Goal: Information Seeking & Learning: Learn about a topic

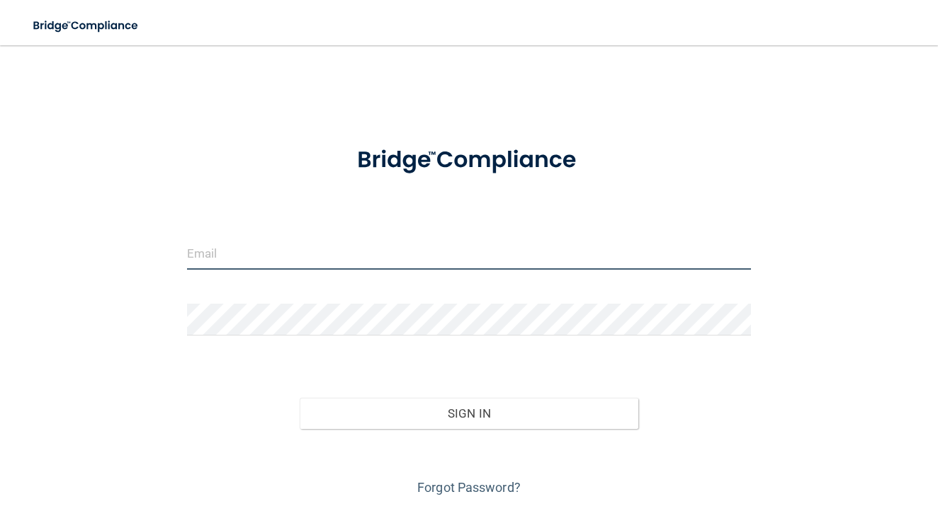
type input "[EMAIL_ADDRESS][DOMAIN_NAME]"
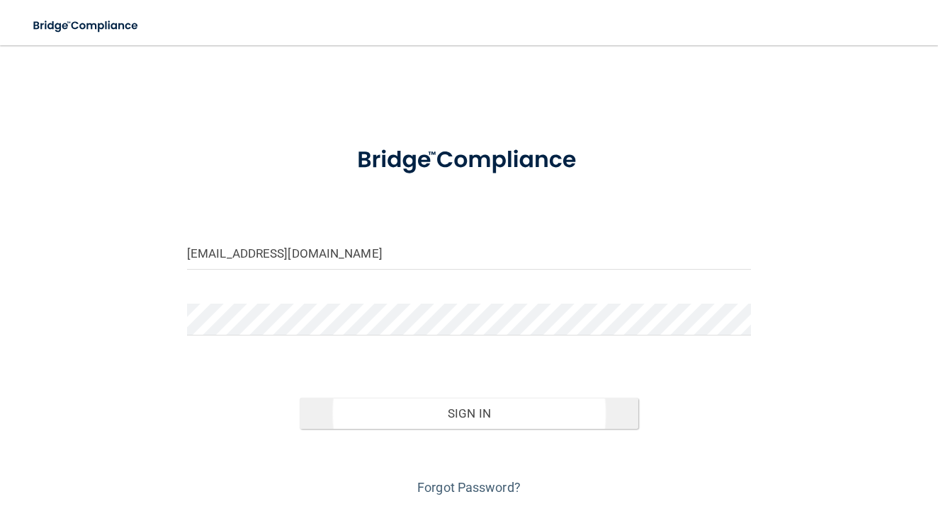
click at [457, 421] on button "Sign In" at bounding box center [469, 413] width 339 height 31
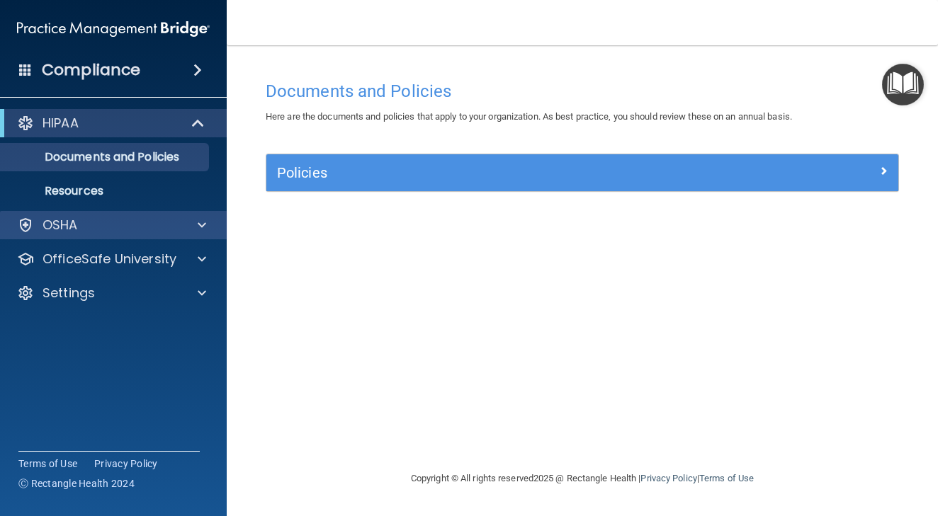
click at [113, 227] on div "OSHA" at bounding box center [94, 225] width 176 height 17
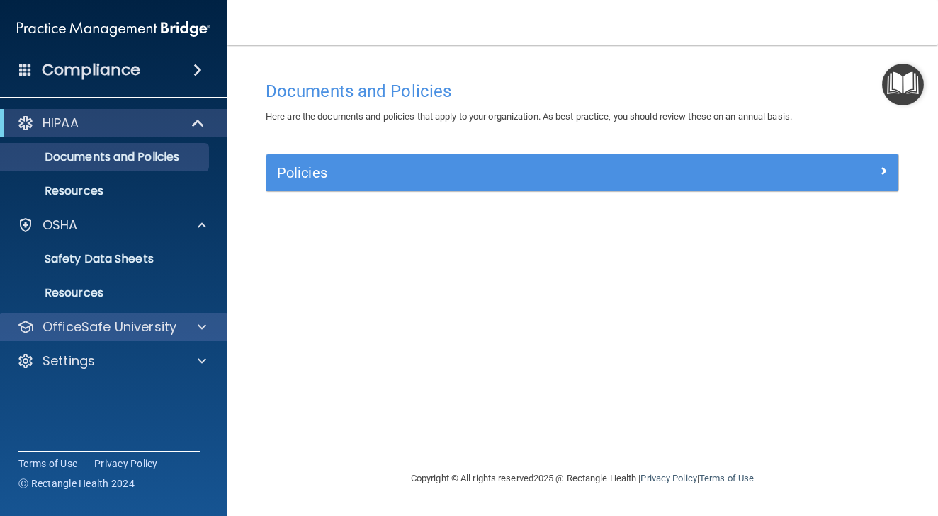
click at [98, 323] on p "OfficeSafe University" at bounding box center [110, 327] width 134 height 17
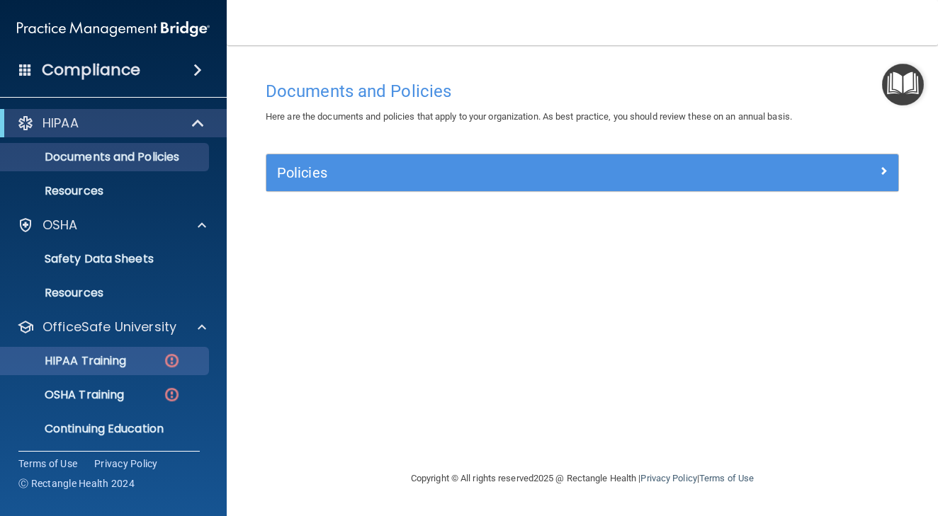
click at [111, 359] on p "HIPAA Training" at bounding box center [67, 361] width 117 height 14
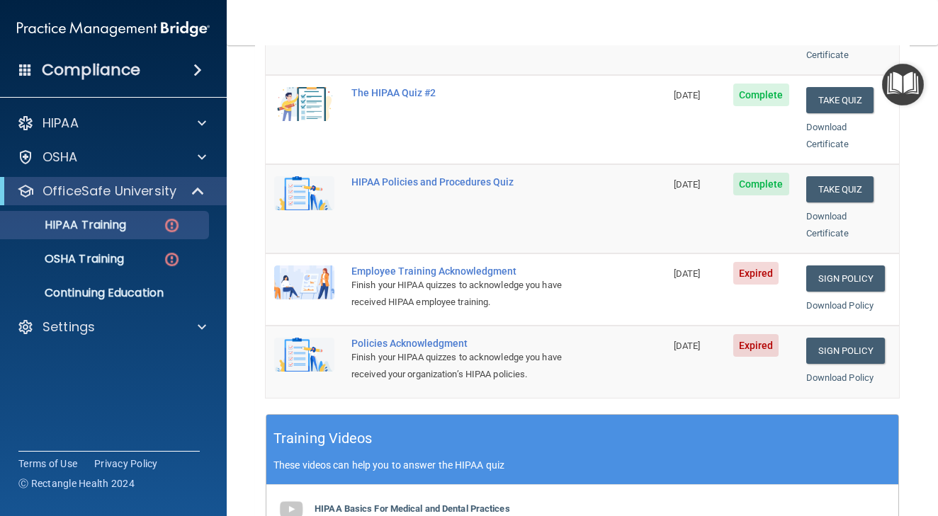
scroll to position [280, 0]
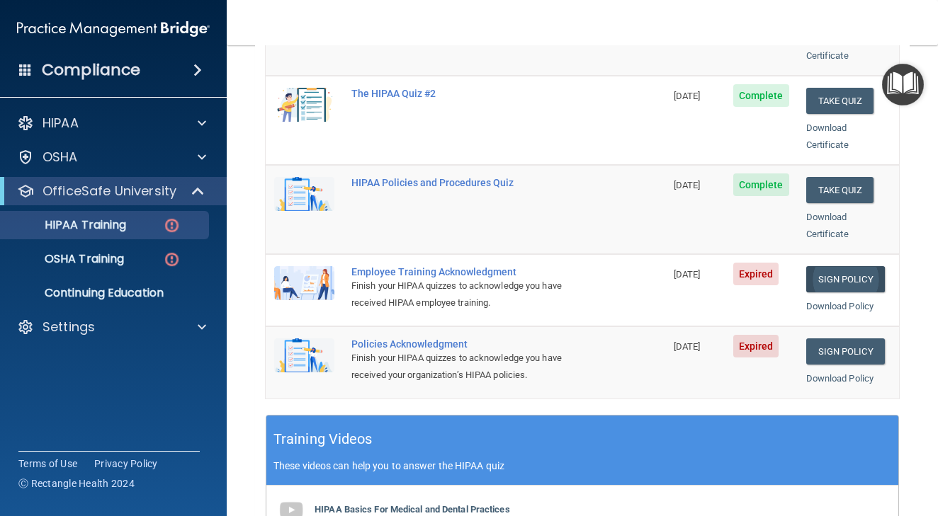
click at [839, 266] on link "Sign Policy" at bounding box center [845, 279] width 79 height 26
click at [124, 258] on p "OSHA Training" at bounding box center [66, 259] width 115 height 14
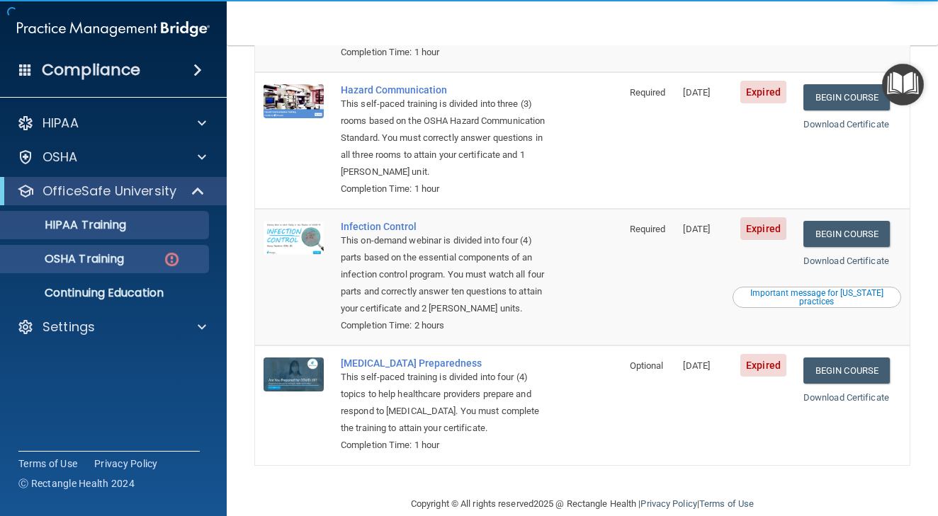
click at [125, 238] on link "HIPAA Training" at bounding box center [97, 225] width 223 height 28
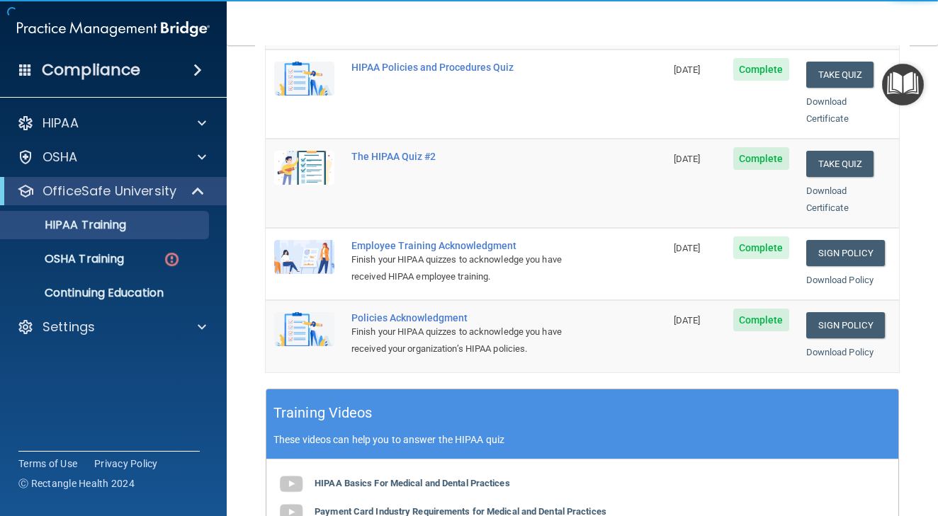
scroll to position [388, 0]
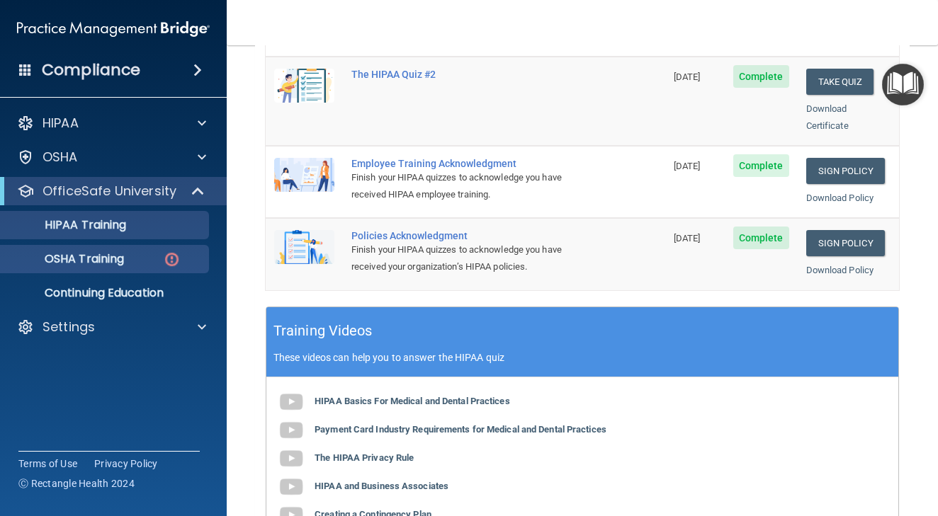
click at [124, 259] on p "OSHA Training" at bounding box center [66, 259] width 115 height 14
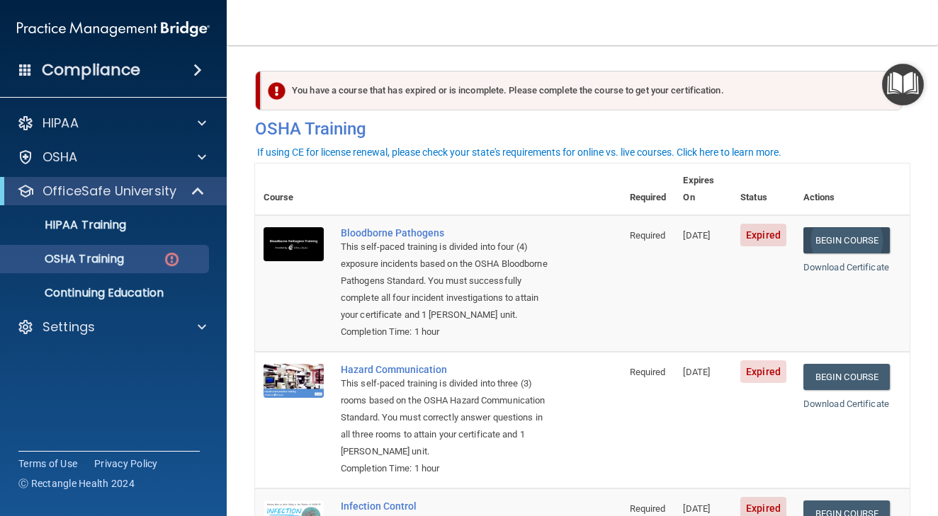
click at [846, 227] on link "Begin Course" at bounding box center [846, 240] width 86 height 26
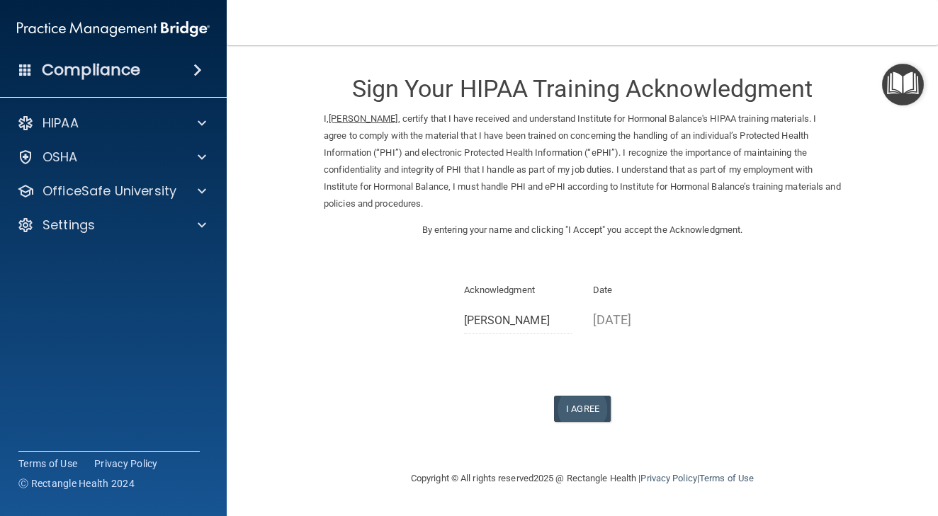
click at [591, 401] on button "I Agree" at bounding box center [582, 409] width 57 height 26
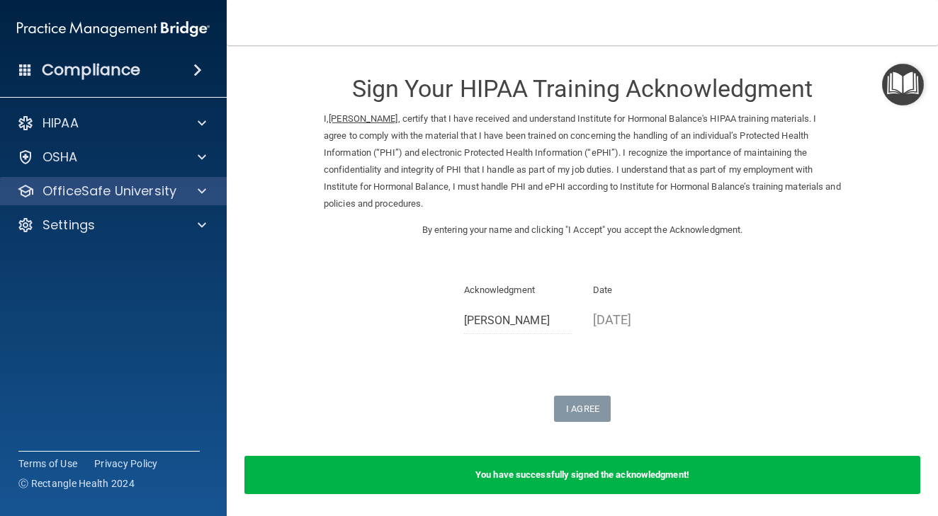
click at [64, 192] on p "OfficeSafe University" at bounding box center [110, 191] width 134 height 17
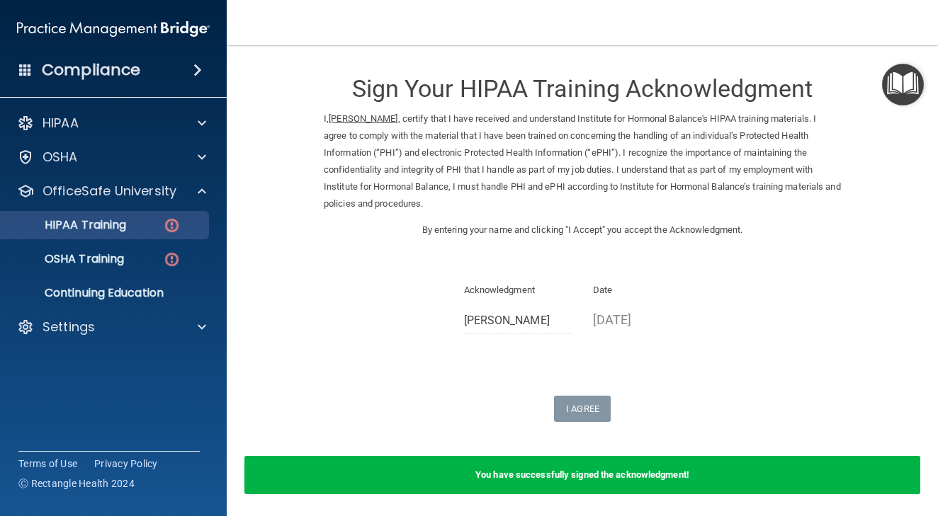
click at [93, 229] on p "HIPAA Training" at bounding box center [67, 225] width 117 height 14
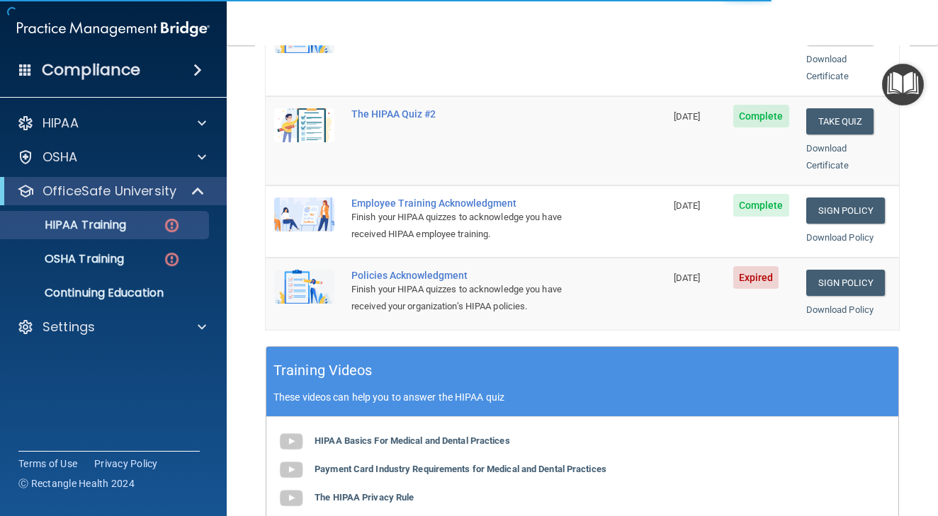
scroll to position [486, 0]
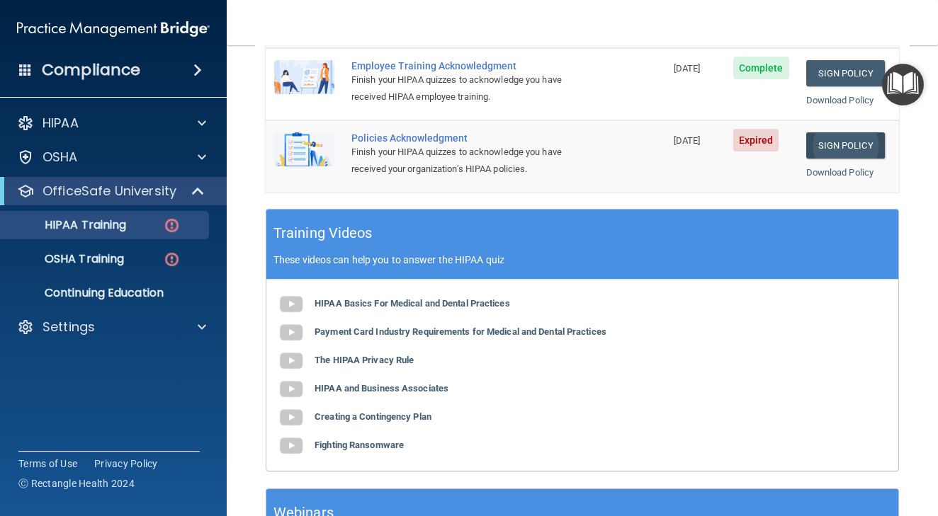
click at [840, 132] on link "Sign Policy" at bounding box center [845, 145] width 79 height 26
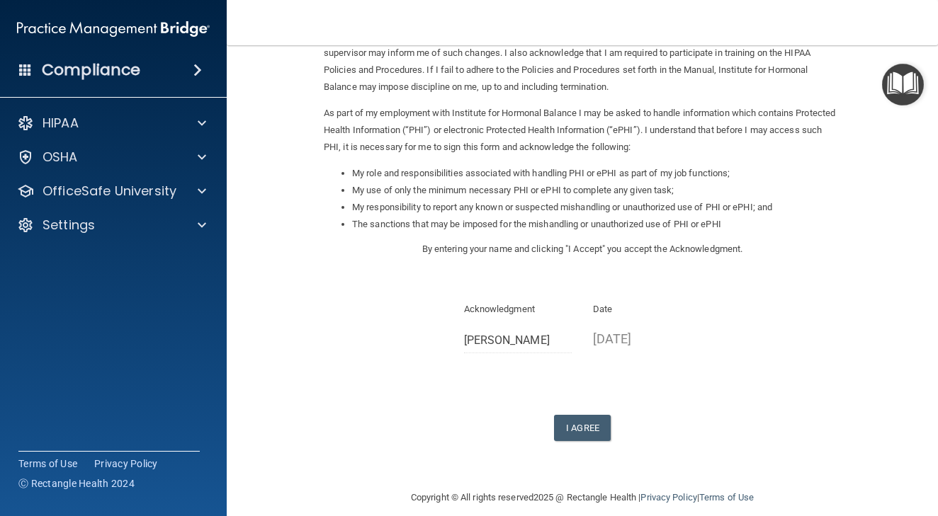
scroll to position [116, 0]
click at [580, 416] on button "I Agree" at bounding box center [582, 429] width 57 height 26
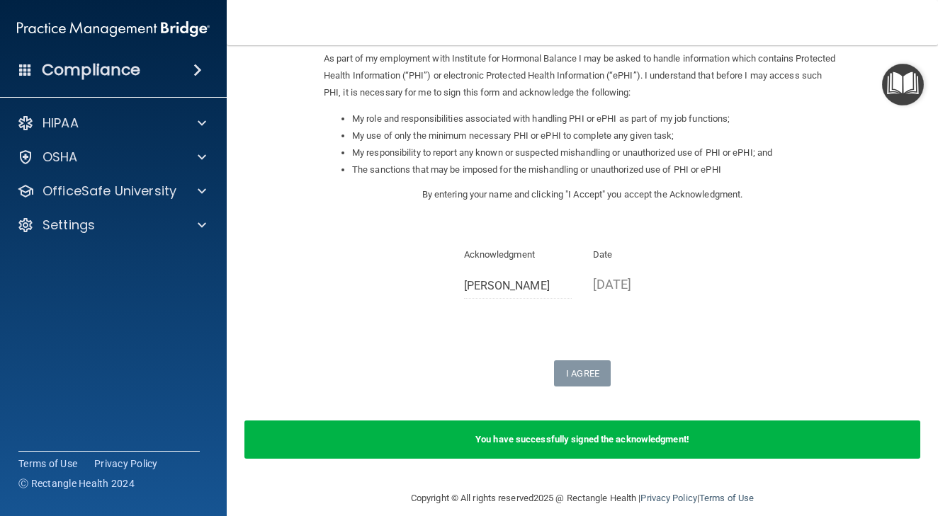
scroll to position [171, 0]
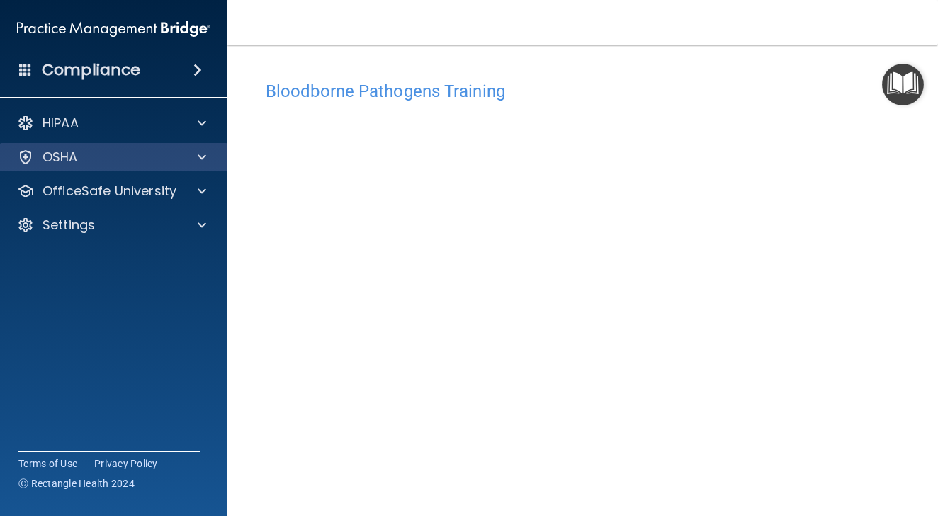
click at [88, 165] on div "OSHA" at bounding box center [94, 157] width 176 height 17
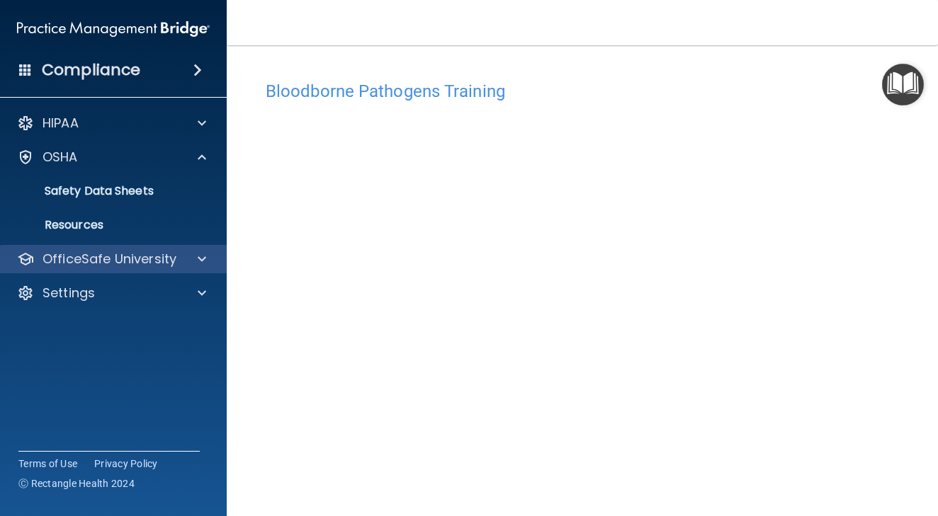
click at [108, 255] on p "OfficeSafe University" at bounding box center [110, 259] width 134 height 17
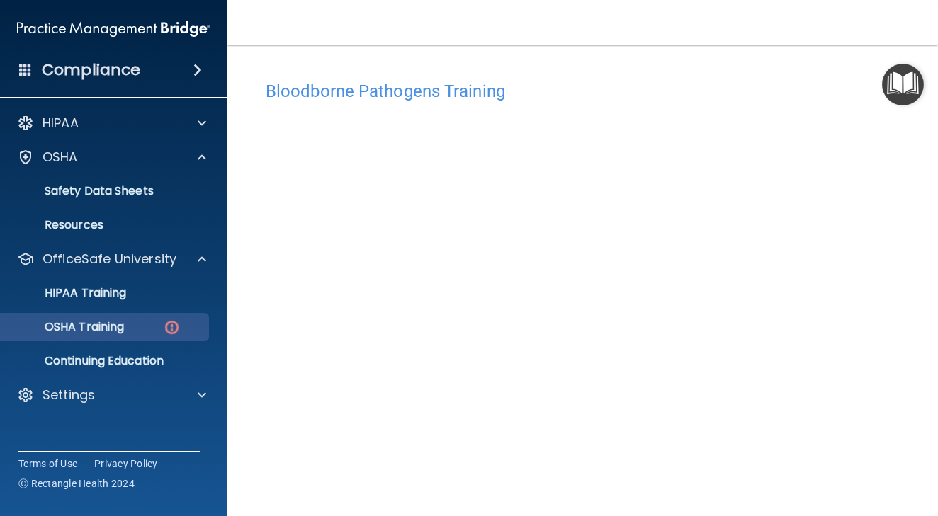
click at [106, 321] on p "OSHA Training" at bounding box center [66, 327] width 115 height 14
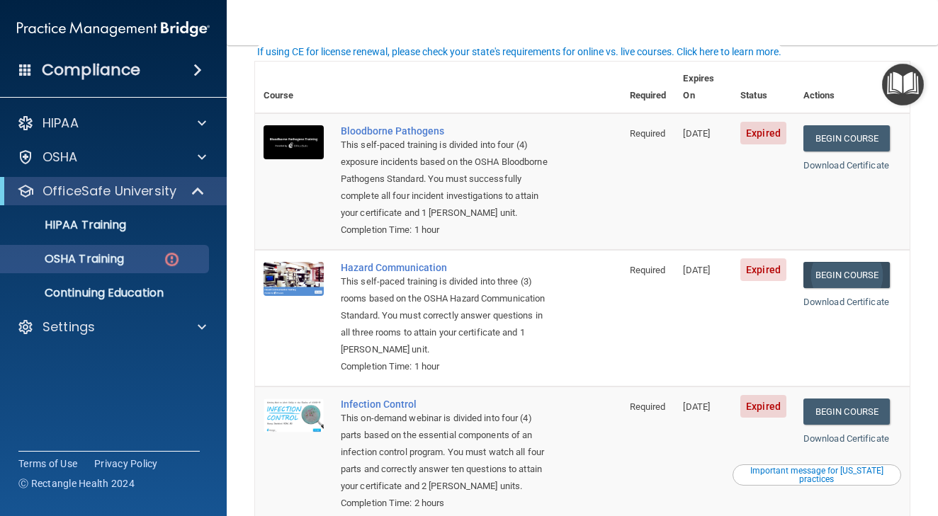
scroll to position [93, 0]
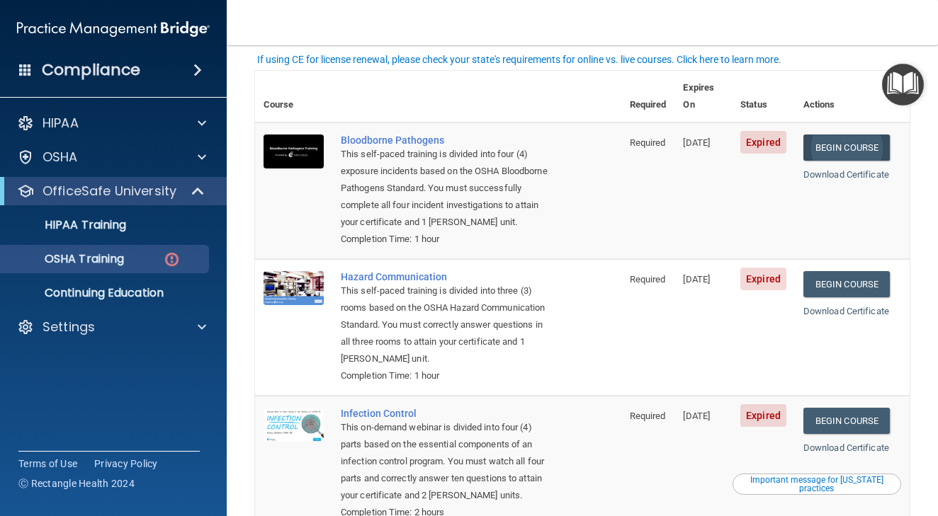
click at [861, 135] on link "Begin Course" at bounding box center [846, 148] width 86 height 26
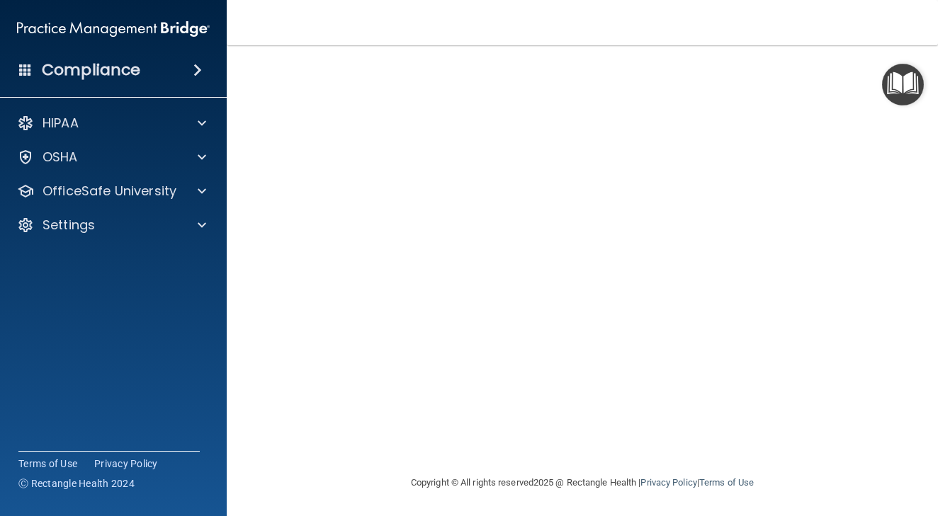
scroll to position [86, 0]
click at [622, 26] on nav "Toggle navigation Amy Dean zod93@yahoo.com Manage My Enterprise Institute for H…" at bounding box center [582, 22] width 711 height 45
click at [883, 68] on img "Open Resource Center" at bounding box center [903, 85] width 42 height 42
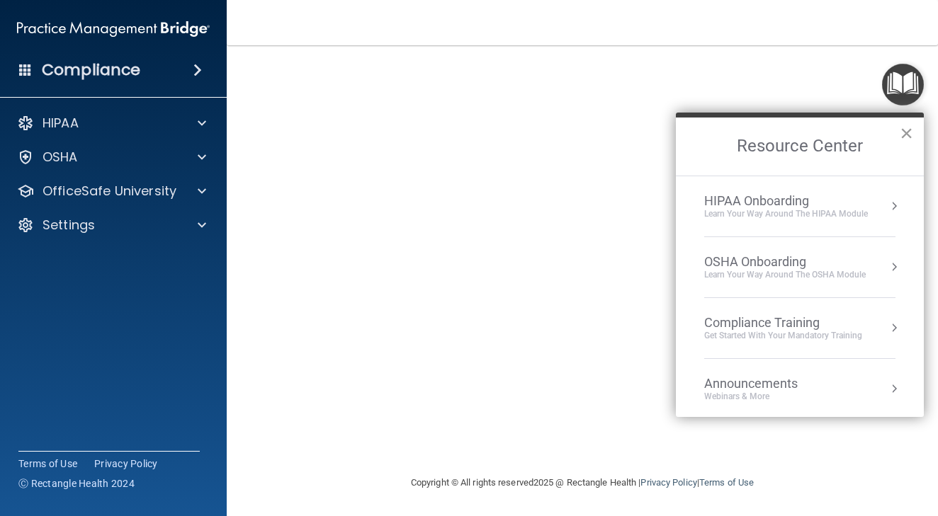
click at [900, 136] on button "×" at bounding box center [906, 133] width 13 height 23
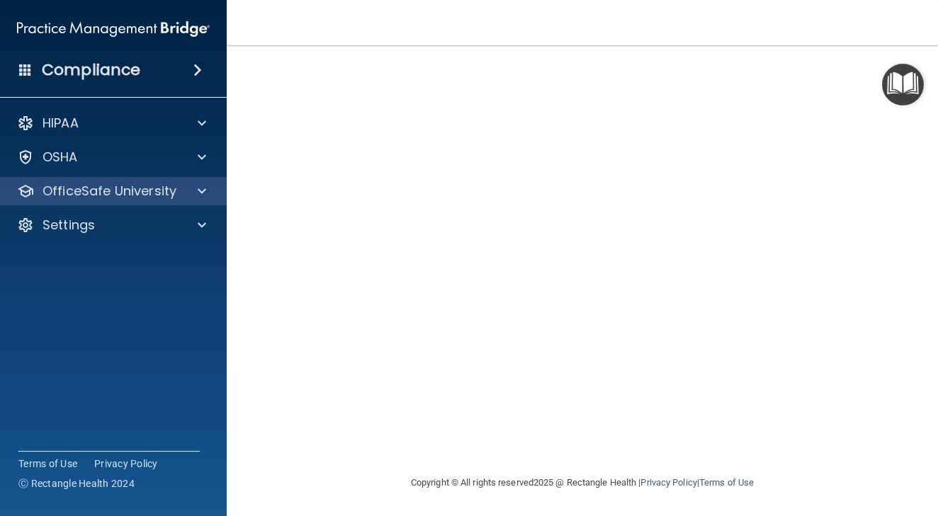
click at [104, 184] on p "OfficeSafe University" at bounding box center [110, 191] width 134 height 17
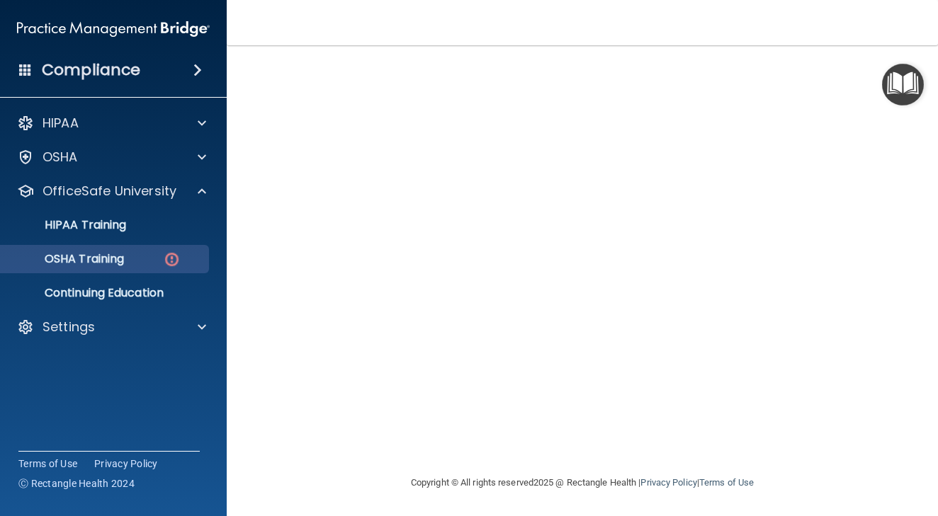
click at [110, 262] on p "OSHA Training" at bounding box center [66, 259] width 115 height 14
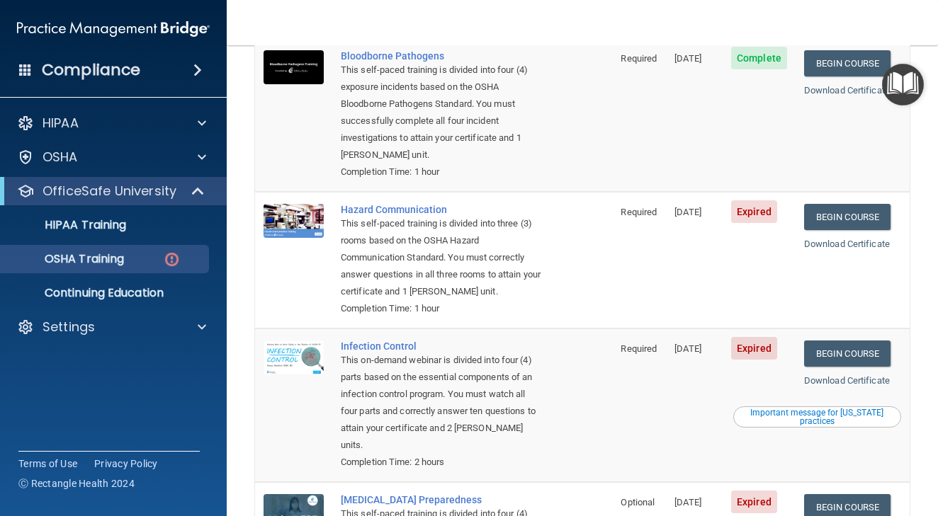
scroll to position [171, 0]
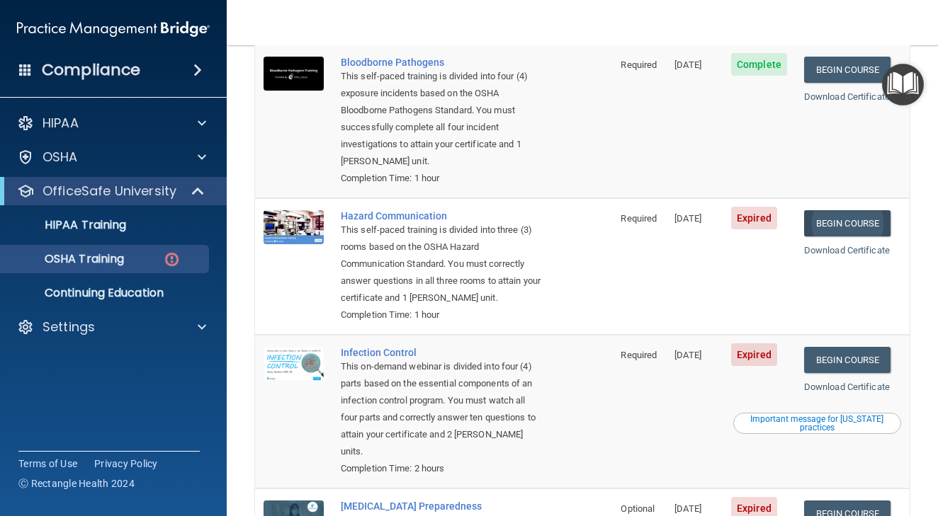
click at [860, 210] on link "Begin Course" at bounding box center [847, 223] width 86 height 26
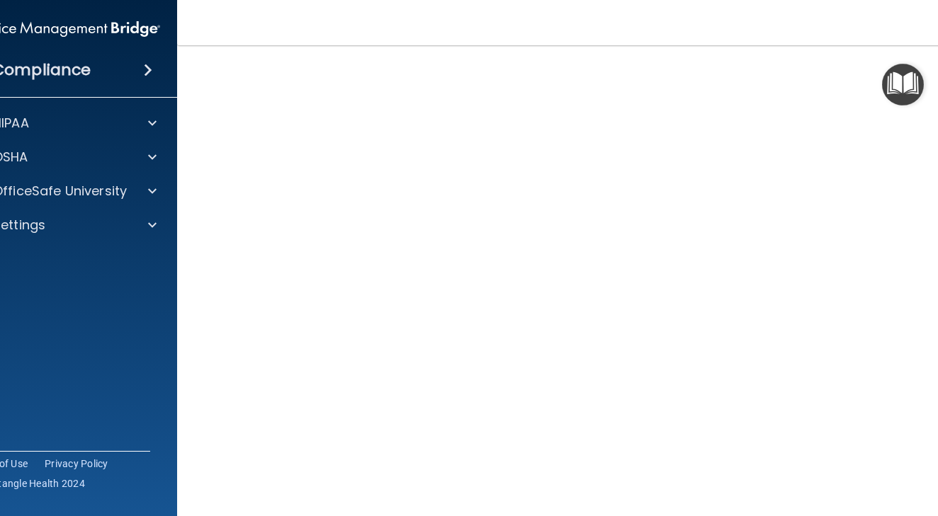
scroll to position [70, 0]
click at [897, 77] on img "Open Resource Center" at bounding box center [903, 85] width 42 height 42
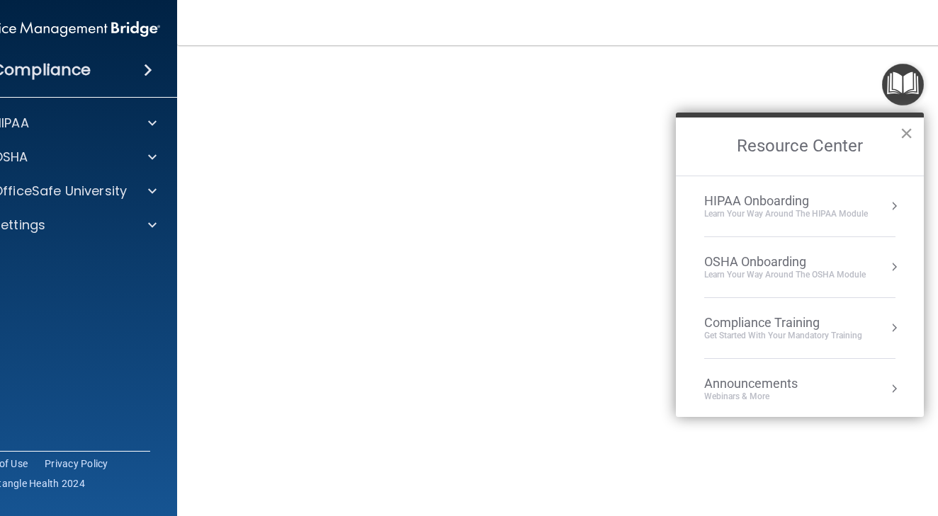
click at [905, 137] on button "×" at bounding box center [906, 133] width 13 height 23
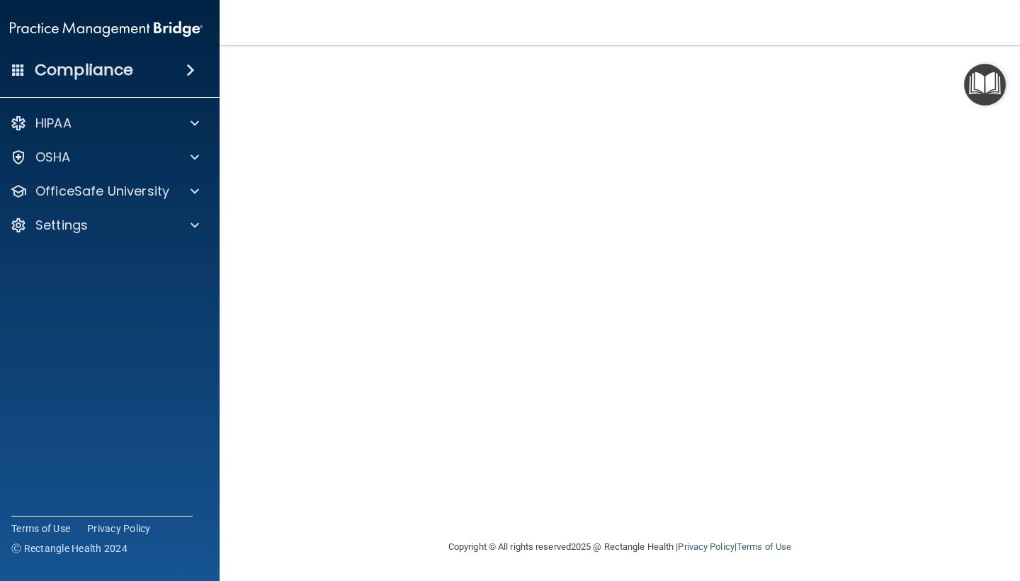
scroll to position [0, 4]
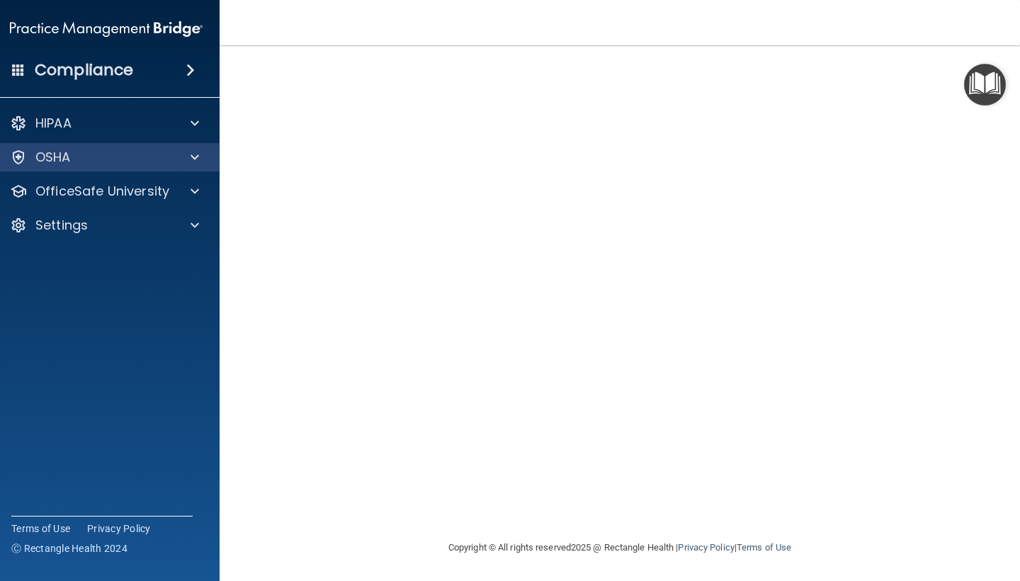
click at [60, 158] on p "OSHA" at bounding box center [52, 157] width 35 height 17
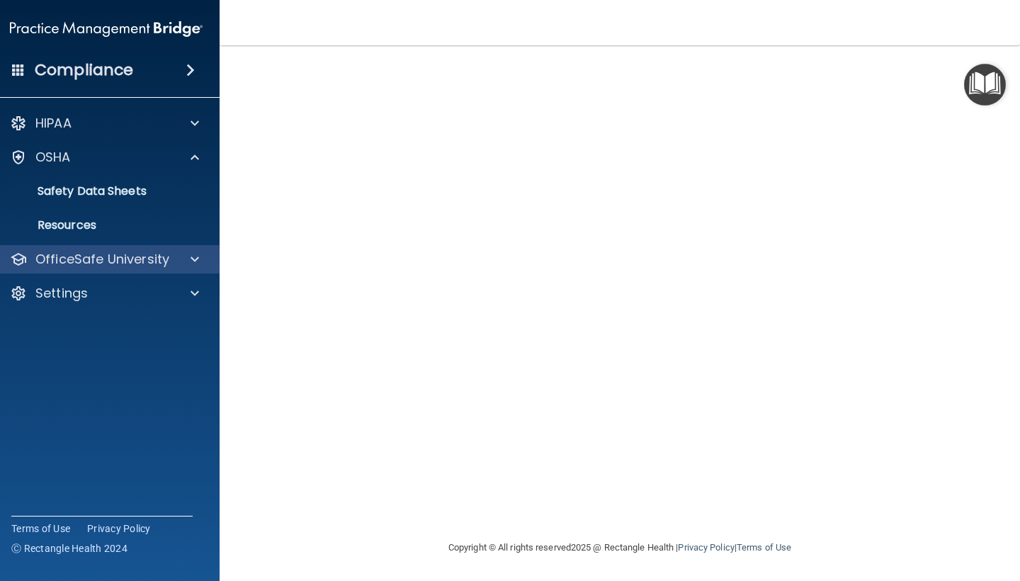
click at [52, 256] on p "OfficeSafe University" at bounding box center [102, 259] width 134 height 17
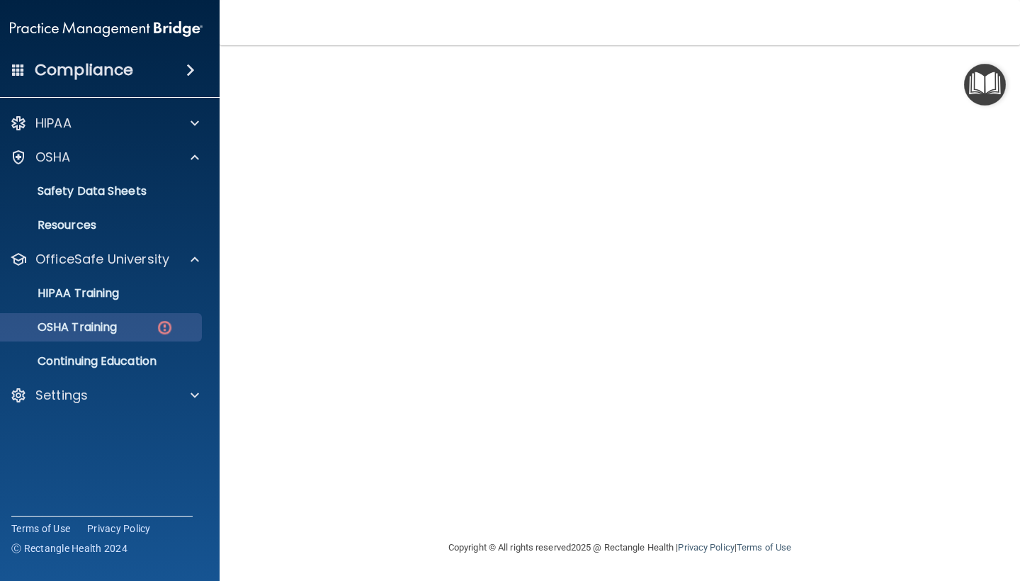
click at [81, 328] on p "OSHA Training" at bounding box center [59, 327] width 115 height 14
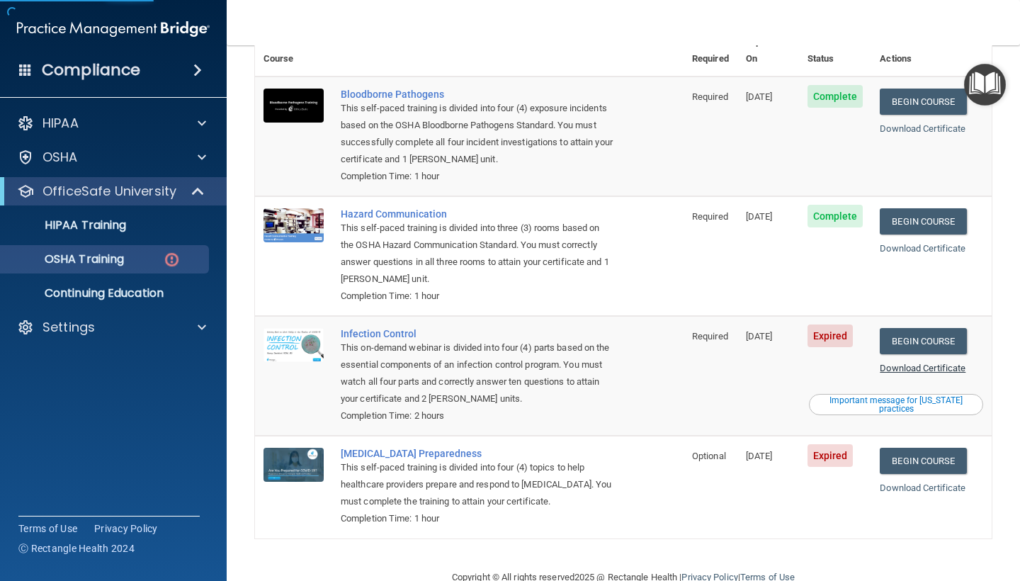
scroll to position [138, 0]
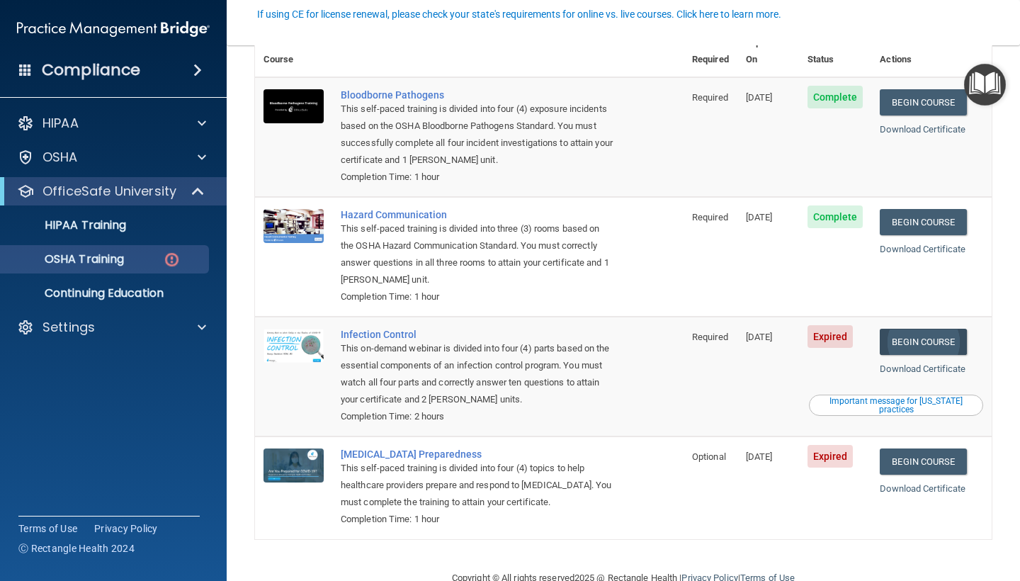
click at [922, 329] on link "Begin Course" at bounding box center [923, 342] width 86 height 26
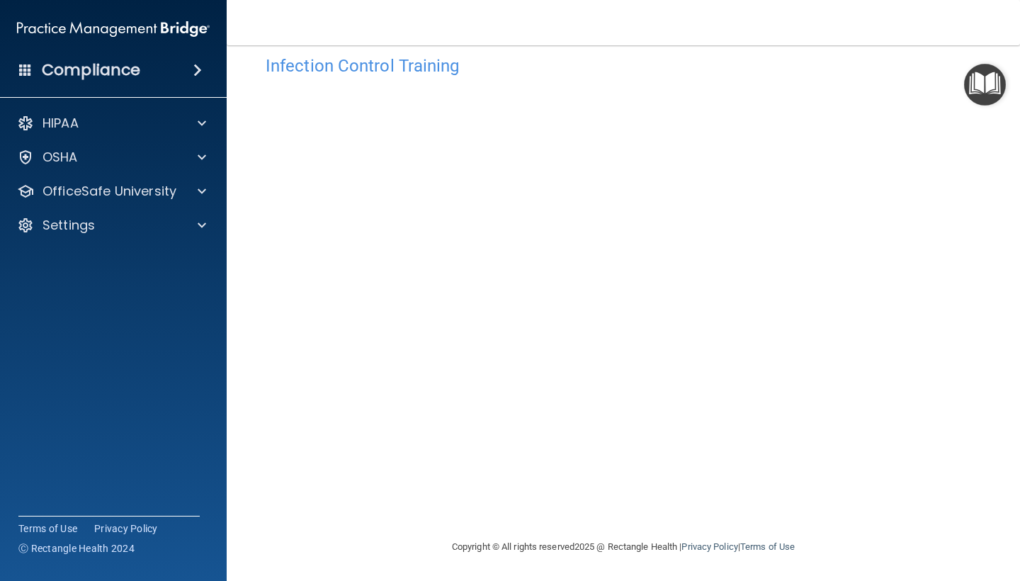
scroll to position [25, 0]
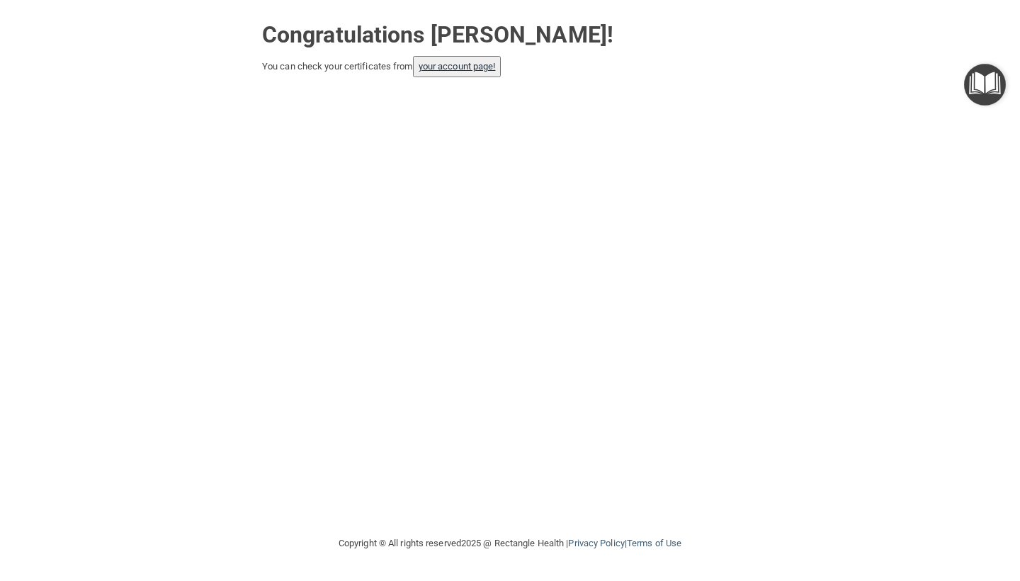
click at [470, 67] on link "your account page!" at bounding box center [457, 66] width 77 height 11
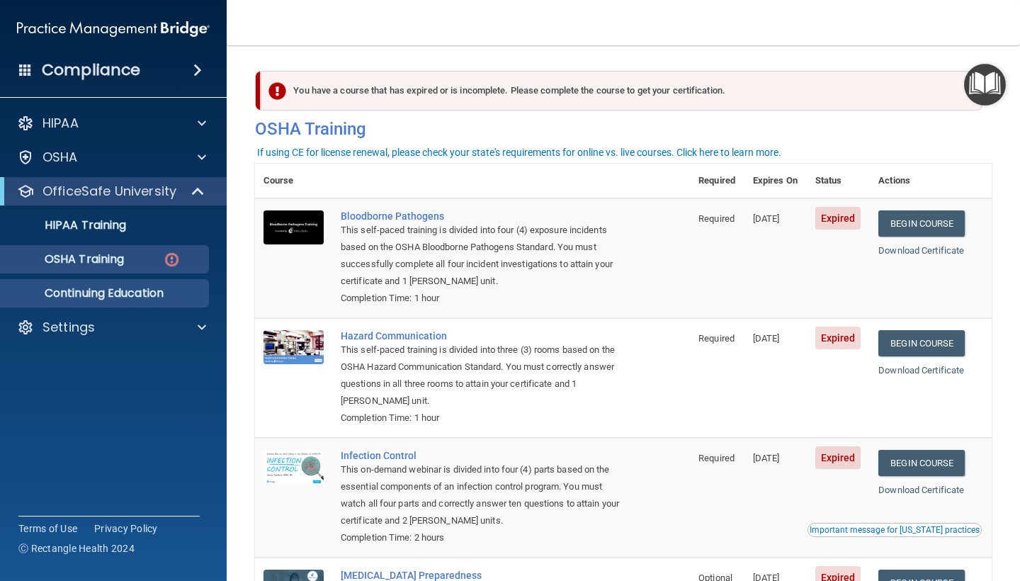
click at [132, 280] on link "Continuing Education" at bounding box center [97, 293] width 223 height 28
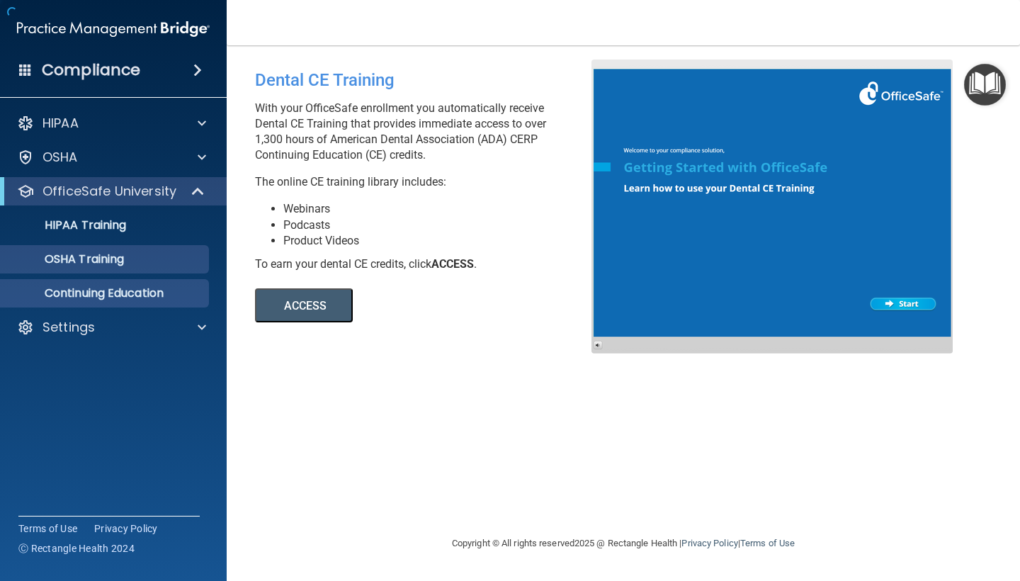
click at [124, 254] on p "OSHA Training" at bounding box center [66, 259] width 115 height 14
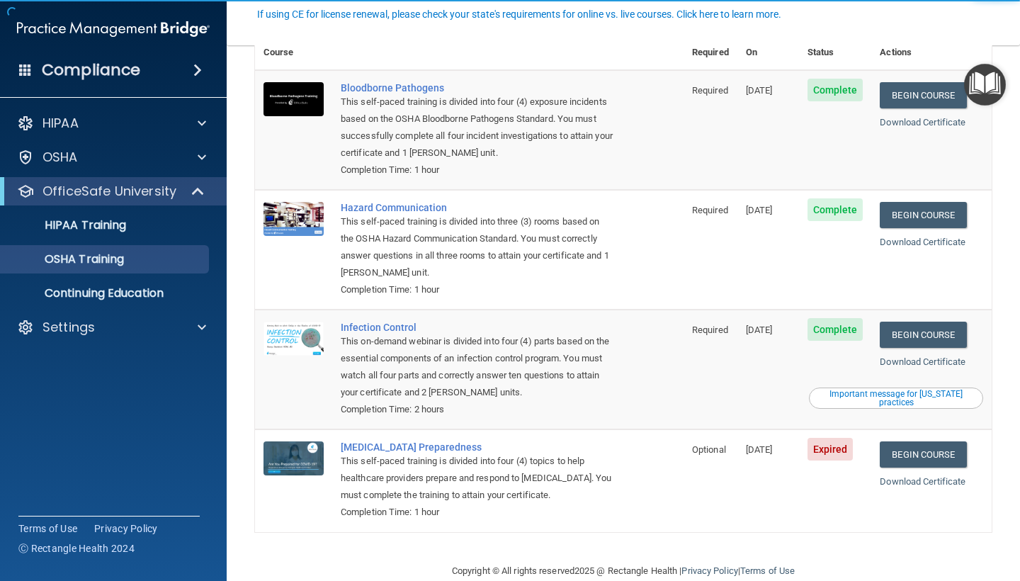
scroll to position [98, 0]
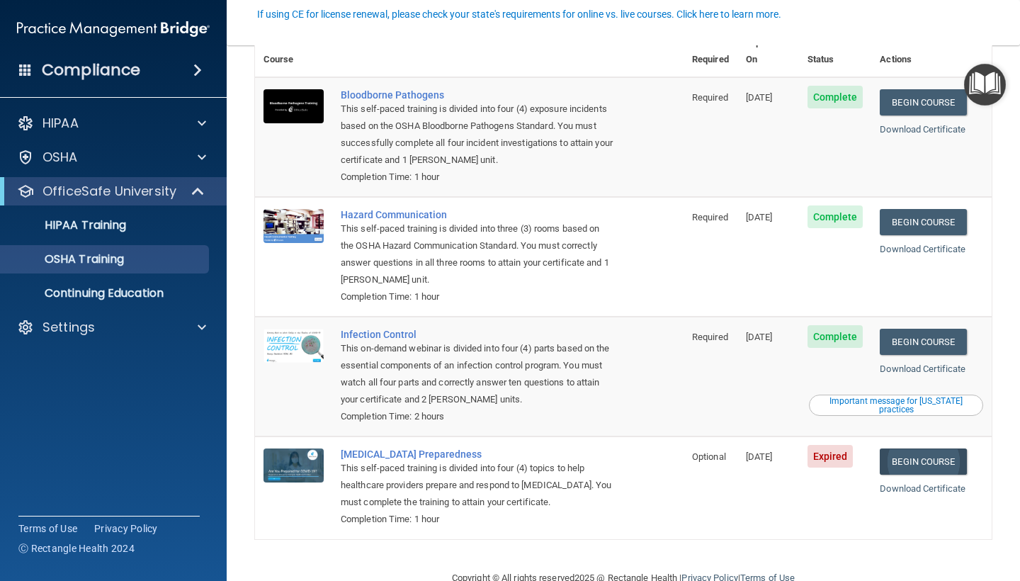
click at [918, 448] on link "Begin Course" at bounding box center [923, 461] width 86 height 26
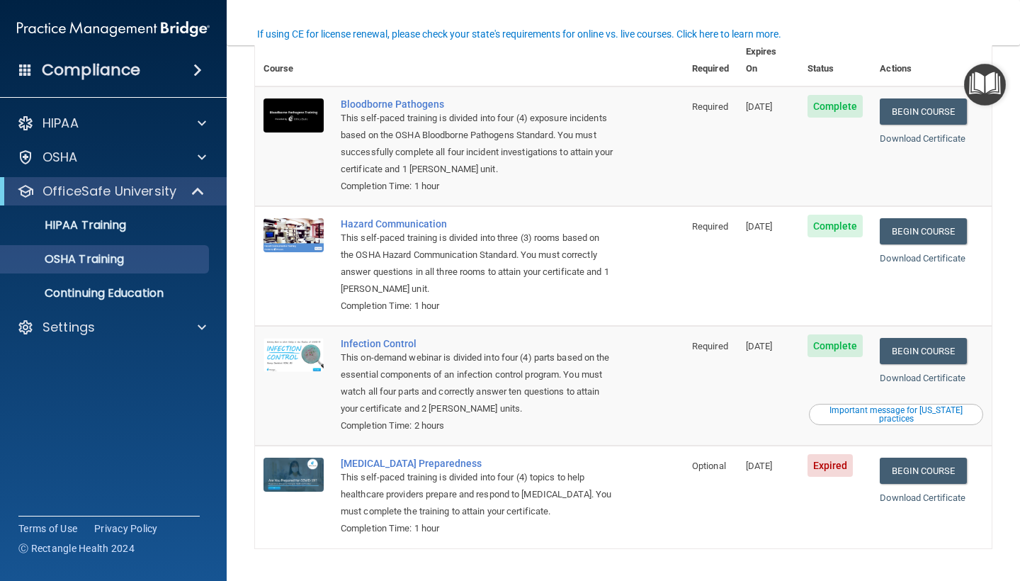
scroll to position [94, 0]
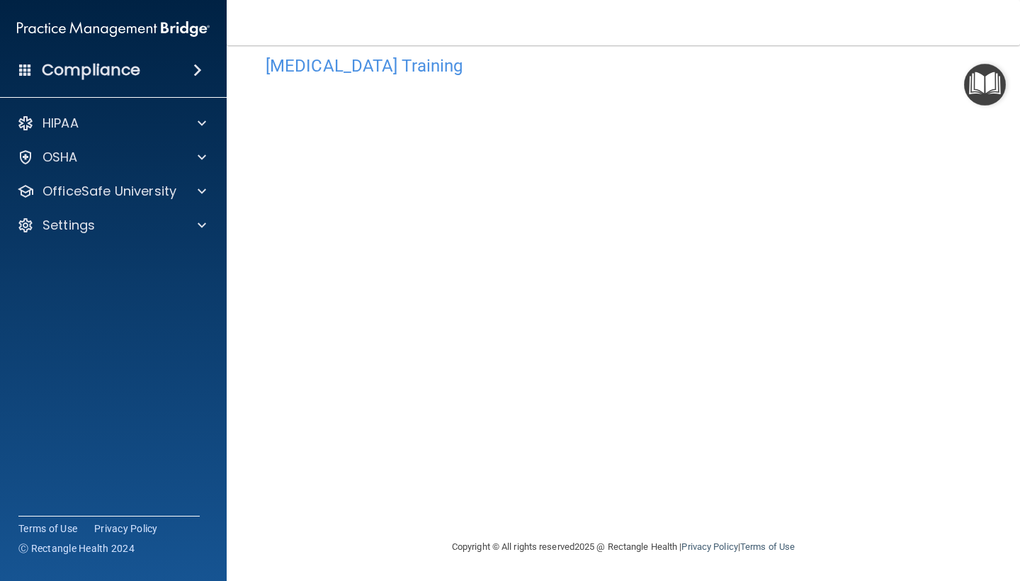
scroll to position [25, 0]
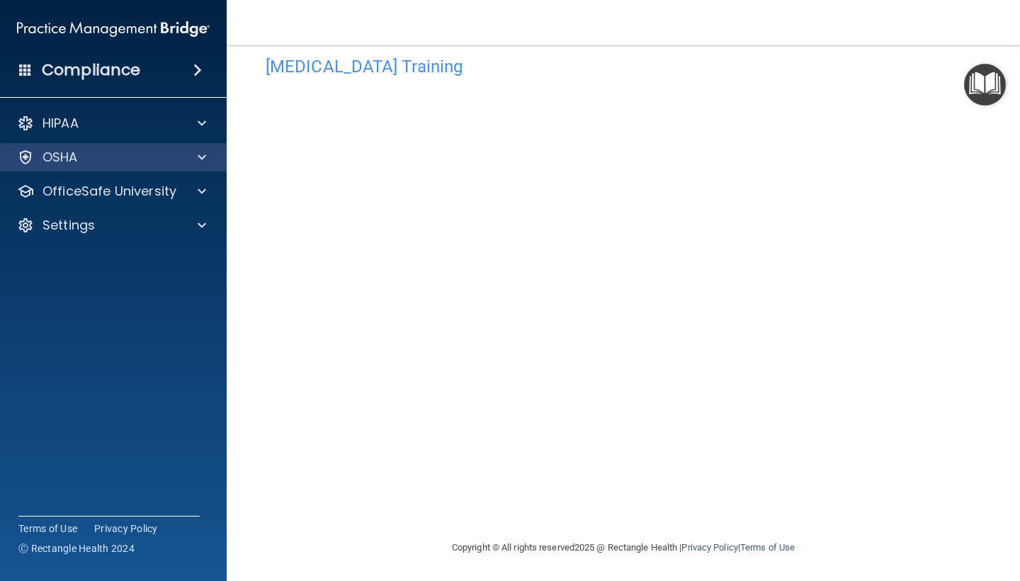
click at [97, 163] on div "OSHA" at bounding box center [94, 157] width 176 height 17
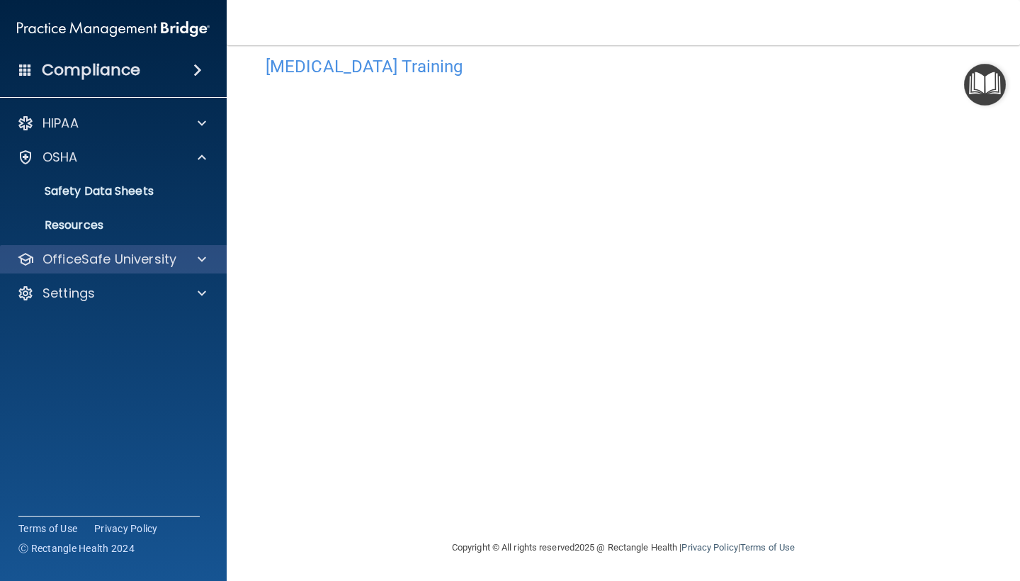
click at [113, 258] on p "OfficeSafe University" at bounding box center [110, 259] width 134 height 17
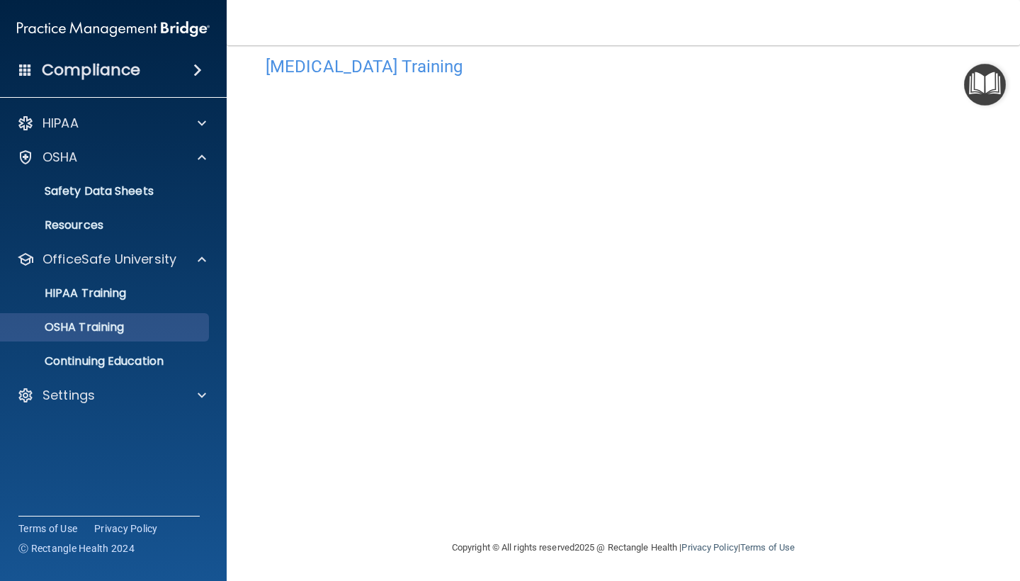
click at [124, 326] on p "OSHA Training" at bounding box center [66, 327] width 115 height 14
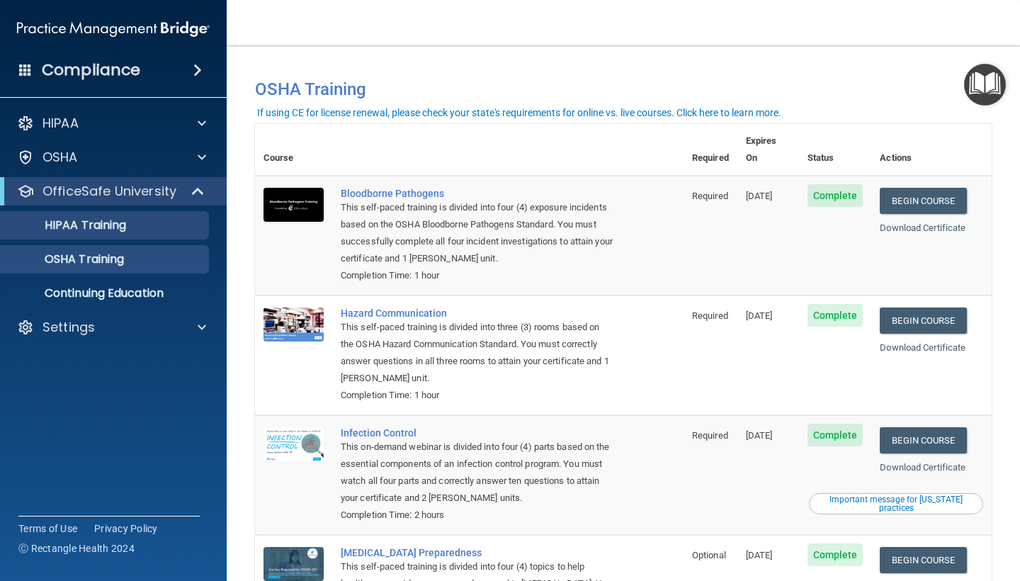
click at [101, 226] on p "HIPAA Training" at bounding box center [67, 225] width 117 height 14
